Goal: Navigation & Orientation: Understand site structure

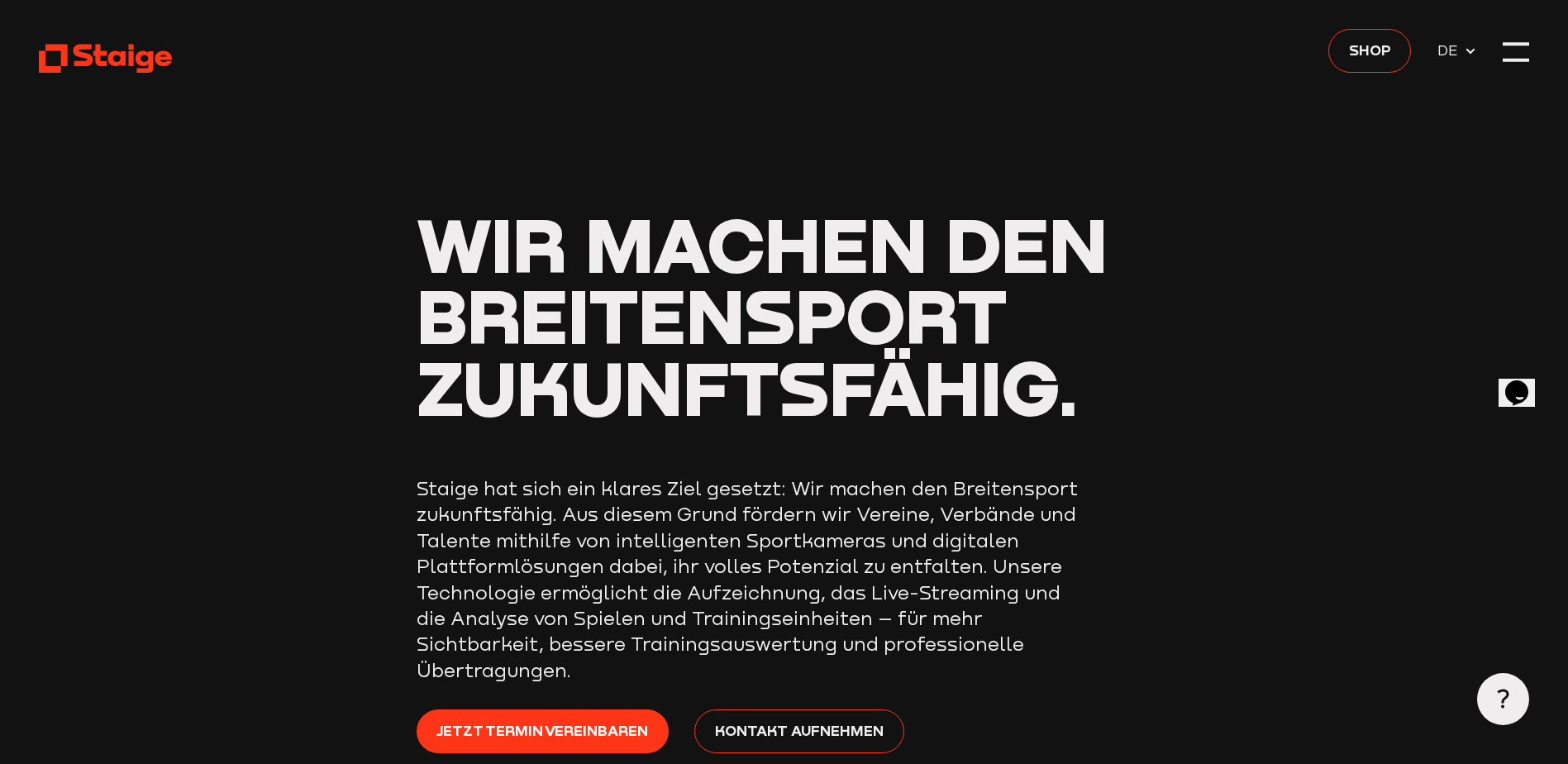
click at [121, 52] on icon at bounding box center [105, 59] width 133 height 32
click at [1513, 44] on div at bounding box center [1515, 51] width 26 height 26
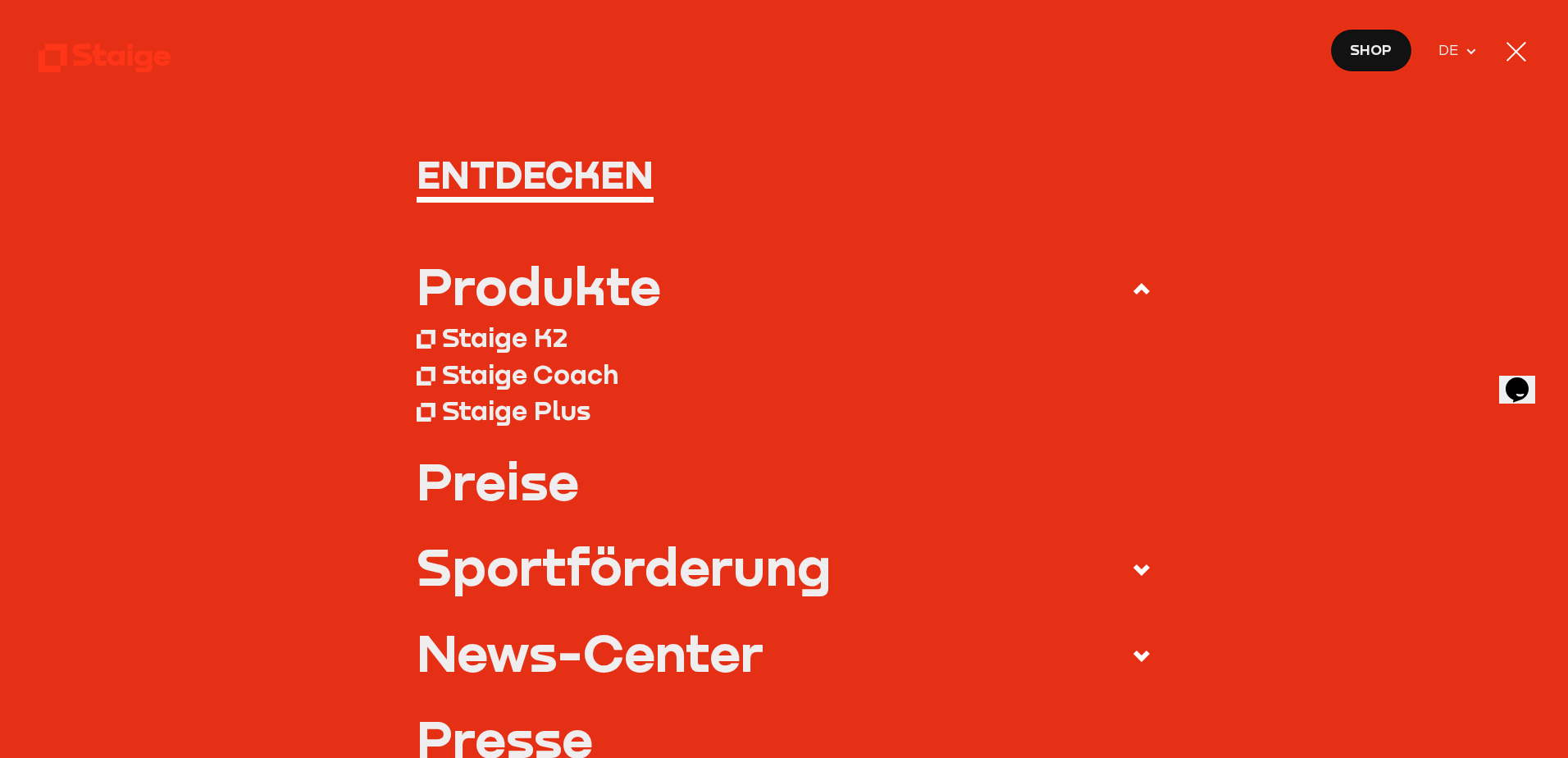
click at [102, 60] on icon at bounding box center [104, 58] width 132 height 32
